Goal: Task Accomplishment & Management: Manage account settings

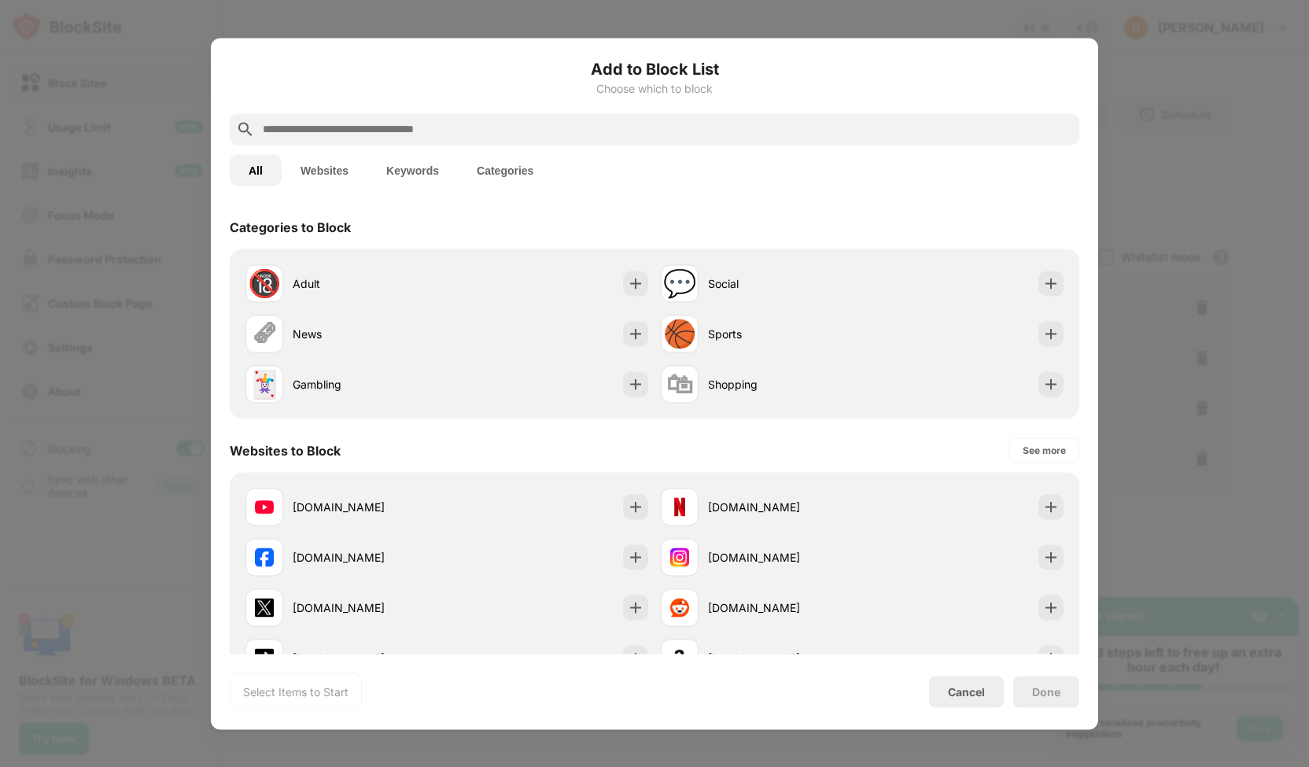
click at [1131, 154] on div at bounding box center [654, 383] width 1309 height 767
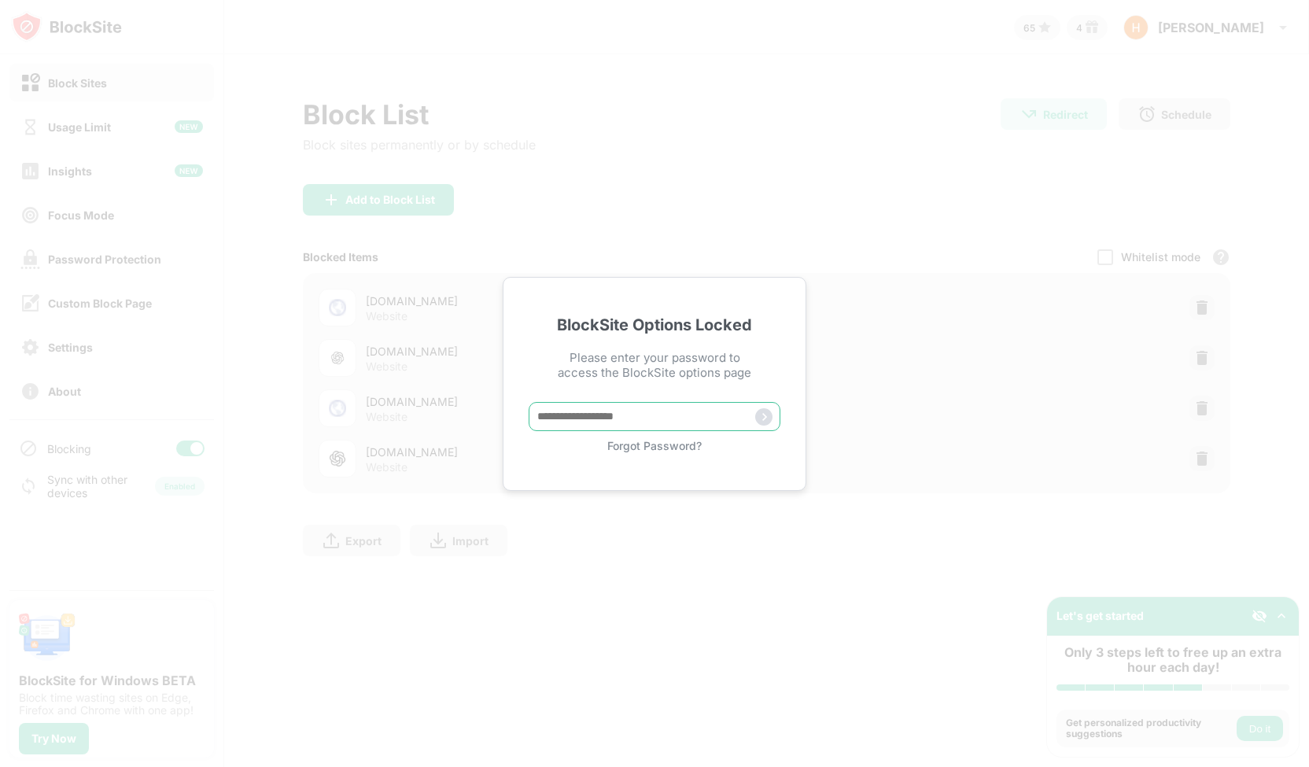
click at [671, 416] on input "text" at bounding box center [655, 416] width 252 height 29
type input "**********"
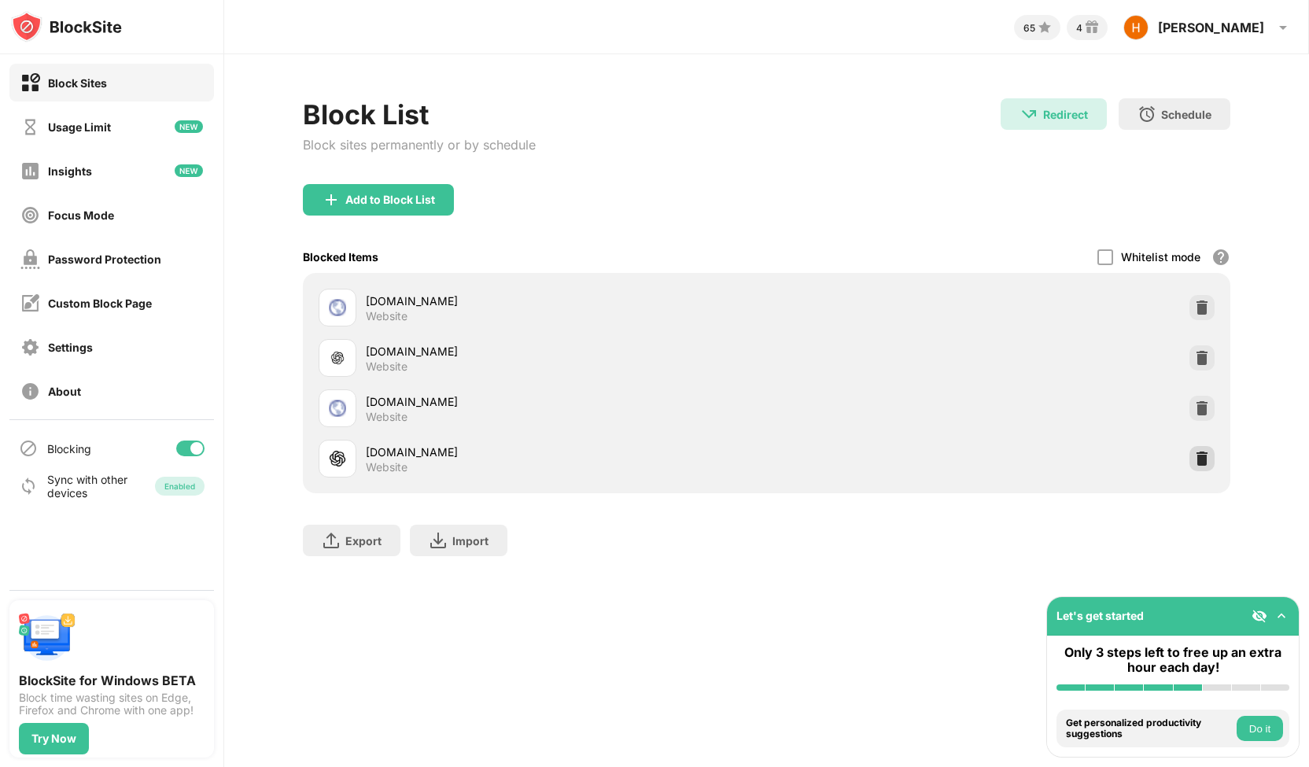
click at [1198, 445] on div "[DOMAIN_NAME] Website" at bounding box center [766, 459] width 909 height 50
click at [1201, 452] on img at bounding box center [1202, 459] width 16 height 16
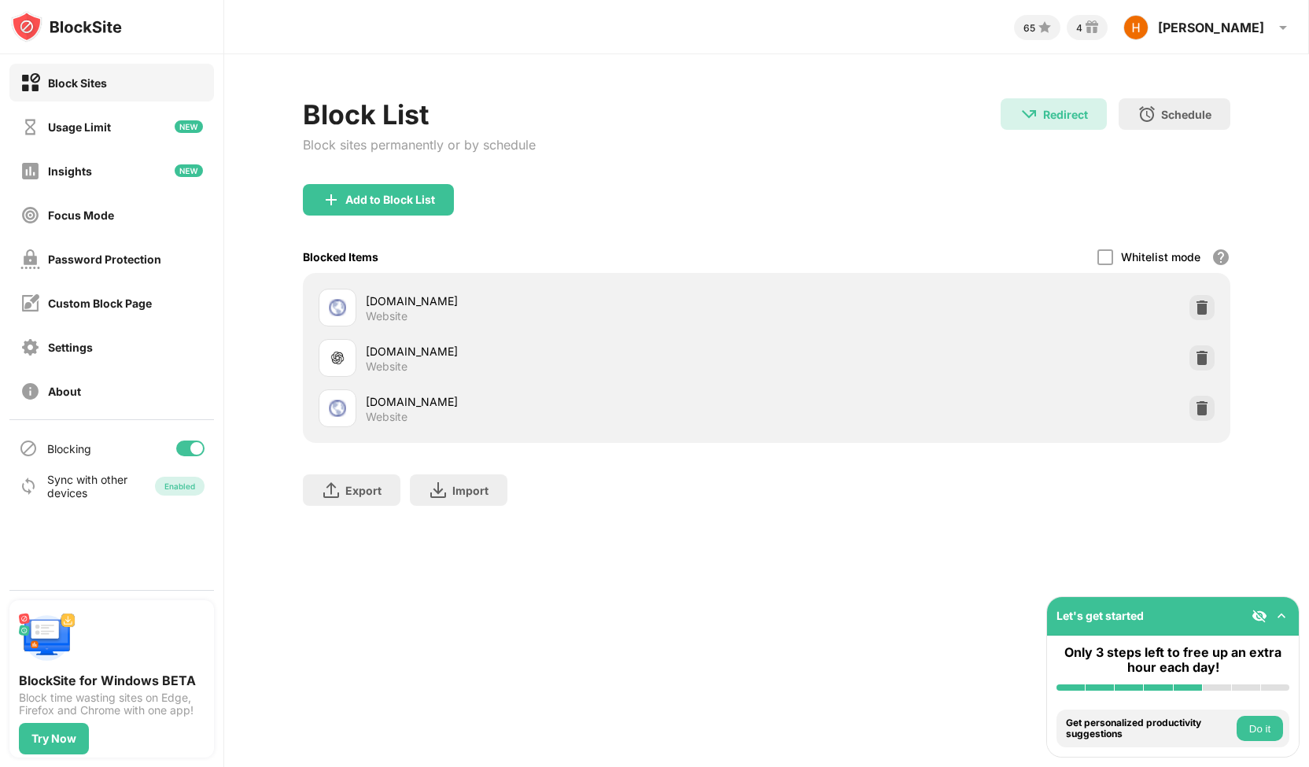
click at [1201, 452] on div "Export Export Files (for websites items only) Import Import Files (for websites…" at bounding box center [767, 482] width 928 height 79
drag, startPoint x: 1201, startPoint y: 452, endPoint x: 413, endPoint y: -63, distance: 941.2
click at [413, 0] on html "Block Sites Usage Limit Insights Focus Mode Password Protection Custom Block Pa…" at bounding box center [654, 383] width 1309 height 767
click at [367, 209] on div "Add to Block List" at bounding box center [378, 199] width 151 height 31
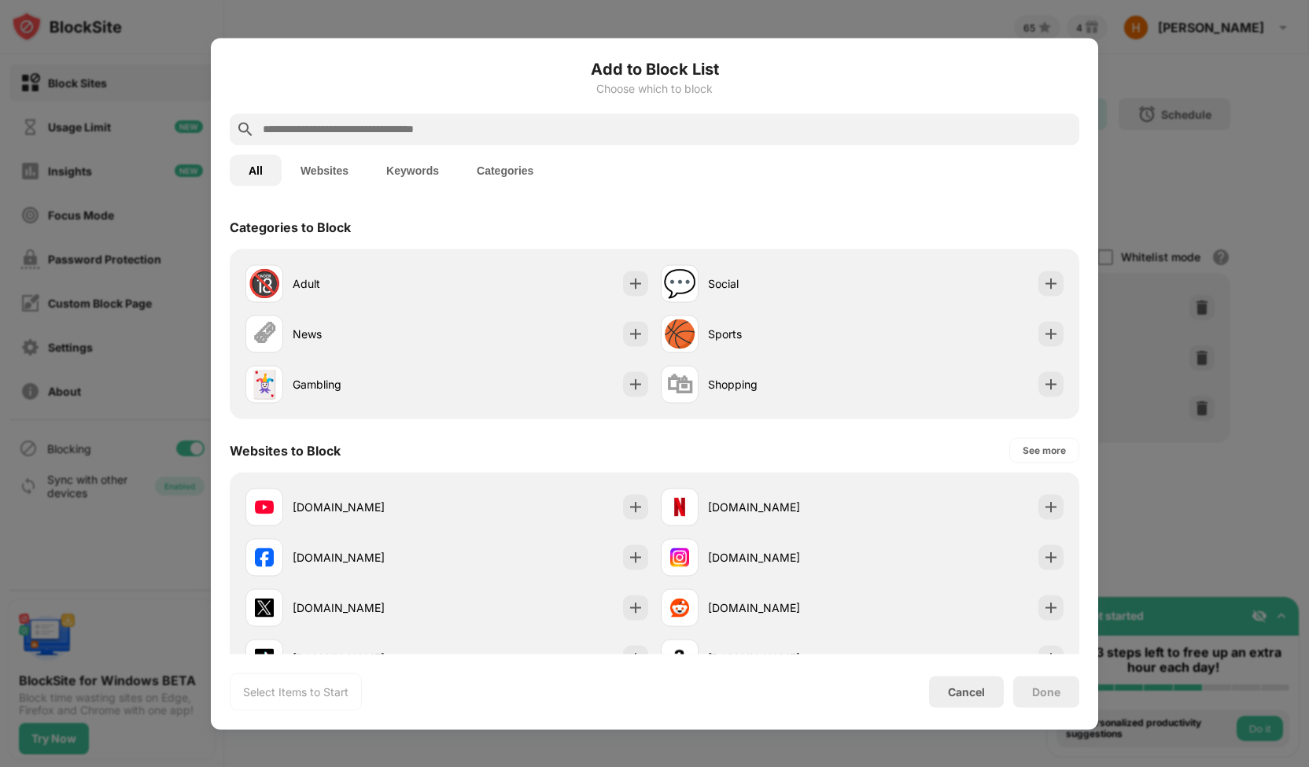
click at [374, 125] on input "text" at bounding box center [667, 129] width 812 height 19
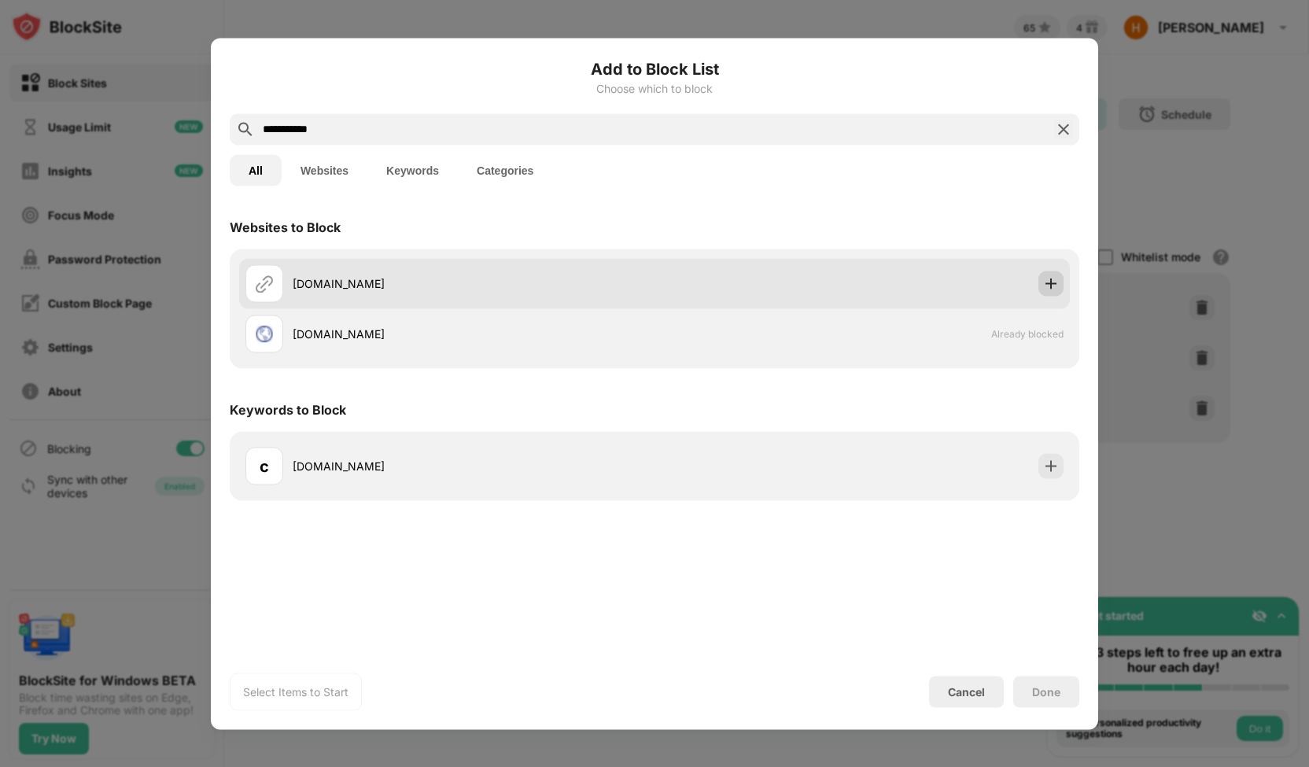
type input "**********"
click at [1057, 290] on img at bounding box center [1051, 283] width 16 height 16
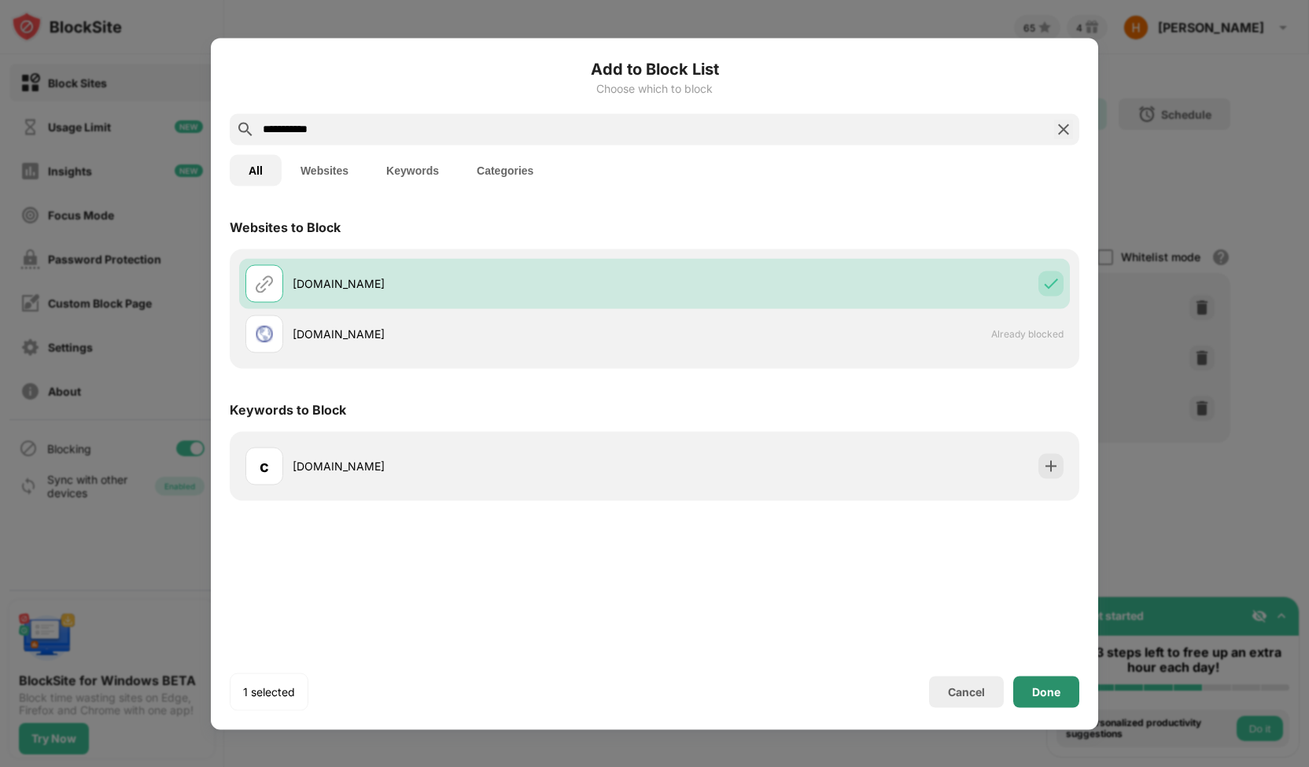
click at [1050, 692] on div "Done" at bounding box center [1046, 691] width 28 height 13
